Goal: Information Seeking & Learning: Learn about a topic

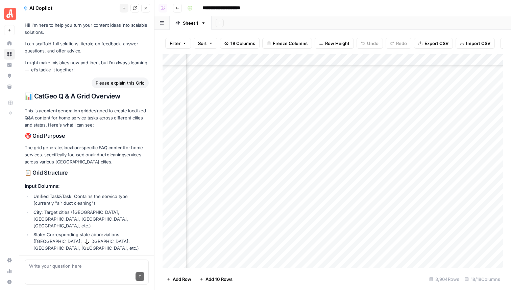
scroll to position [85, 0]
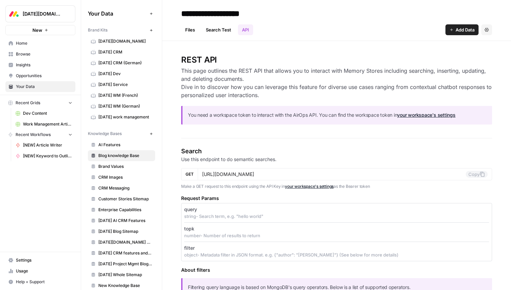
scroll to position [63, 0]
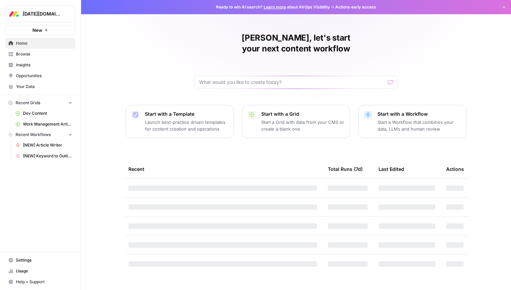
click at [46, 11] on span "Monday.com" at bounding box center [43, 13] width 41 height 7
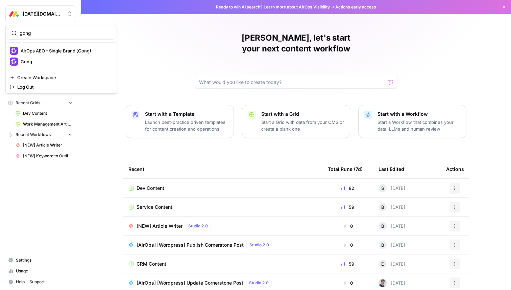
type input "gong"
click button "AirOps AEO - Single Brand (Gong)" at bounding box center [61, 50] width 108 height 11
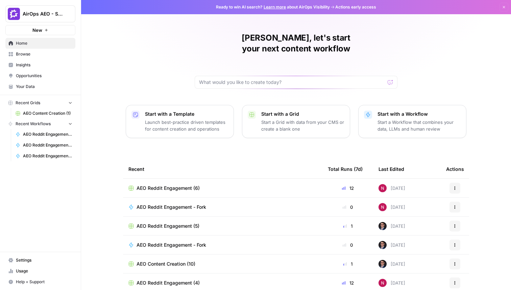
click at [30, 54] on span "Browse" at bounding box center [44, 54] width 56 height 6
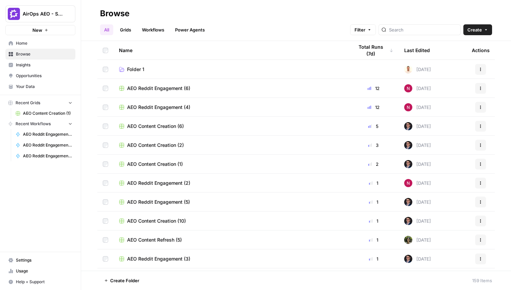
click at [33, 63] on span "Insights" at bounding box center [44, 65] width 56 height 6
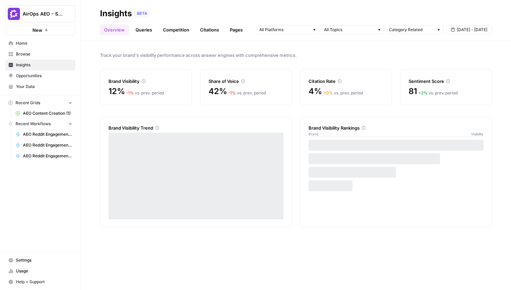
click at [144, 30] on link "Queries" at bounding box center [144, 29] width 25 height 11
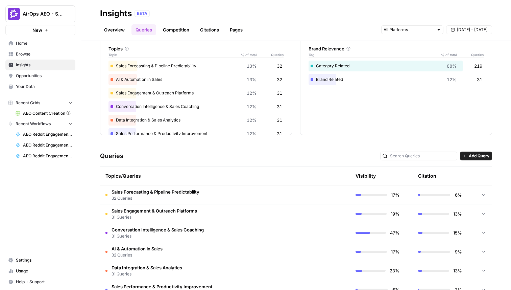
scroll to position [90, 0]
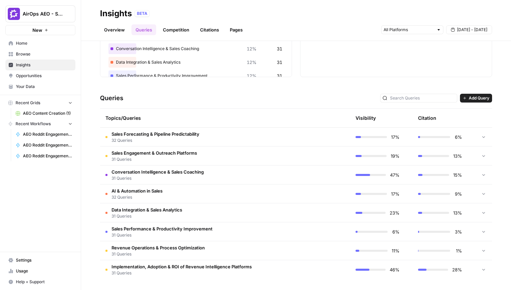
click at [217, 133] on td "Sales Forecasting & Pipeline Predictability 32 Queries" at bounding box center [193, 136] width 186 height 19
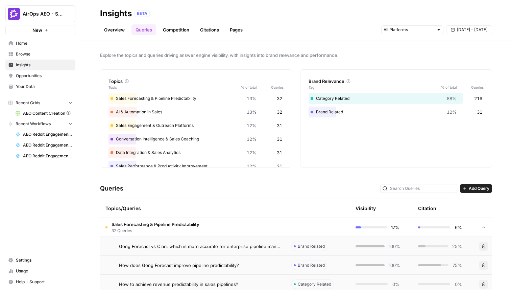
scroll to position [59, 0]
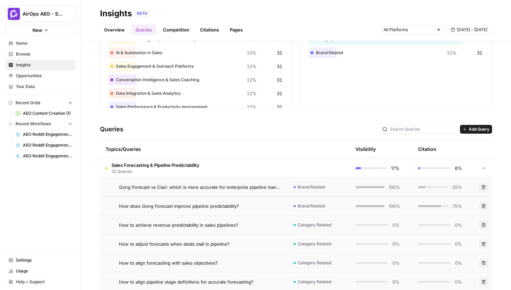
click at [30, 77] on span "Opportunities" at bounding box center [44, 76] width 56 height 6
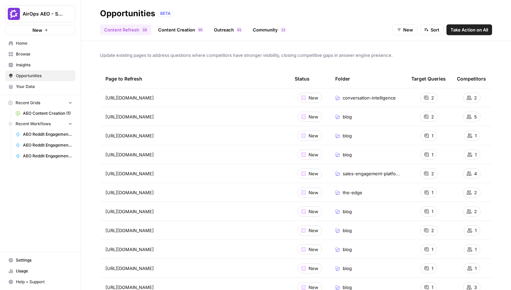
click at [186, 28] on link "Content Creation 5 9" at bounding box center [180, 29] width 53 height 11
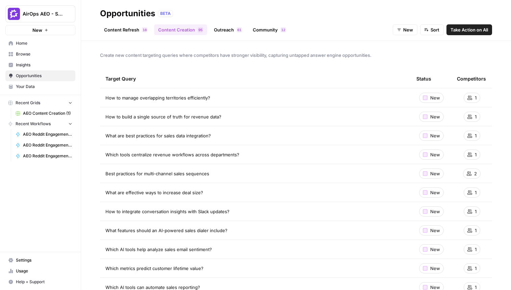
click at [169, 67] on div "Create new content targeting queries where competitors have stronger visibility…" at bounding box center [296, 165] width 430 height 249
click at [29, 64] on span "Insights" at bounding box center [44, 65] width 56 height 6
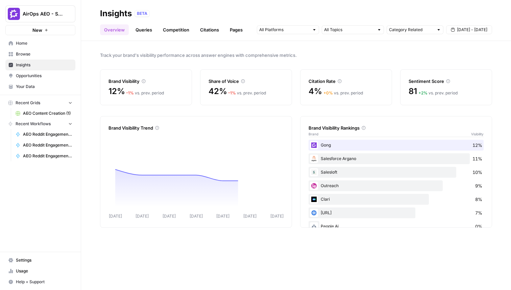
click at [234, 30] on link "Pages" at bounding box center [236, 29] width 21 height 11
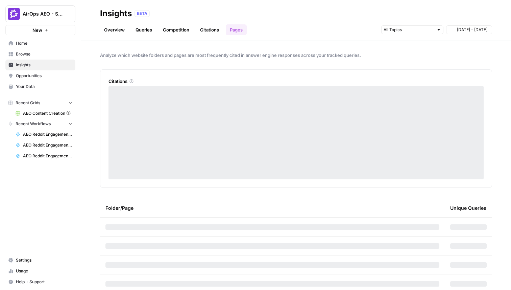
click at [214, 30] on link "Citations" at bounding box center [209, 29] width 27 height 11
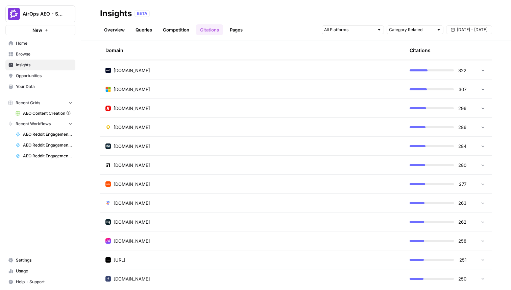
scroll to position [644, 0]
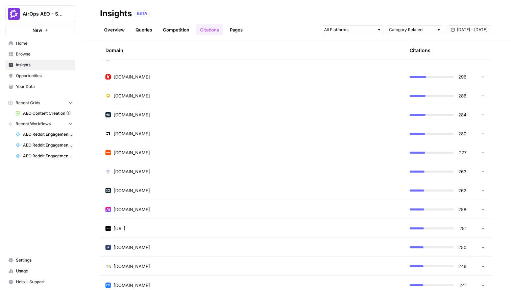
click at [196, 153] on div "zapier.com" at bounding box center [252, 152] width 294 height 7
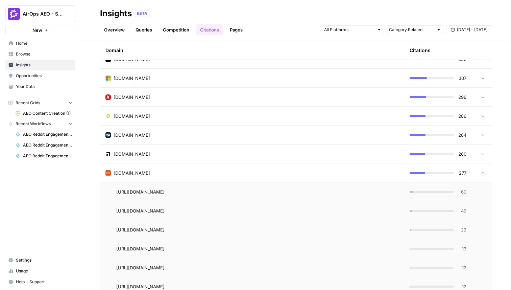
scroll to position [623, 0]
click at [231, 170] on div "zapier.com" at bounding box center [252, 173] width 294 height 7
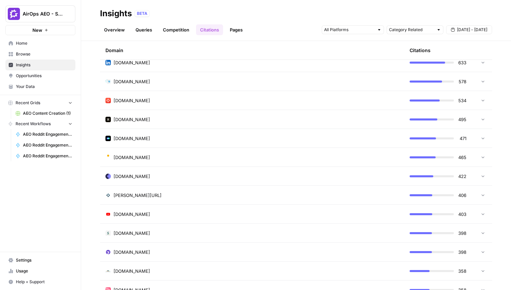
scroll to position [0, 0]
